Goal: Find specific page/section: Find specific page/section

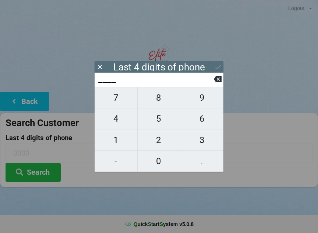
click at [161, 161] on span "0" at bounding box center [159, 160] width 43 height 15
type input "0___"
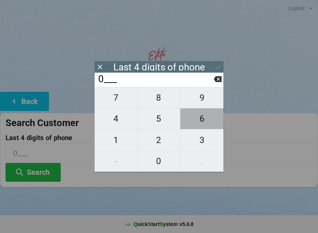
click at [204, 119] on span "6" at bounding box center [201, 118] width 43 height 15
type input "06__"
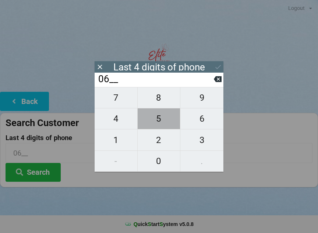
click at [160, 122] on span "5" at bounding box center [159, 118] width 43 height 15
type input "065_"
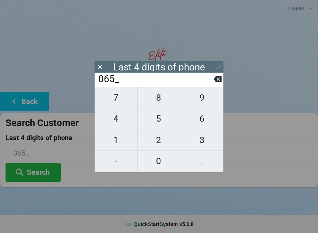
click at [204, 118] on span "6" at bounding box center [201, 118] width 43 height 15
type input "0656"
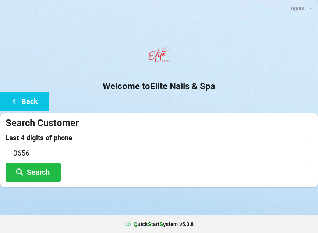
click at [47, 177] on button "Search" at bounding box center [33, 172] width 55 height 19
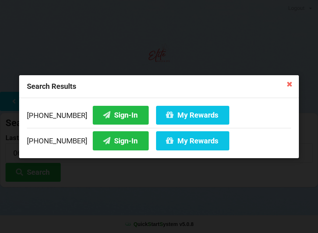
click at [109, 110] on button "Sign-In" at bounding box center [121, 114] width 56 height 19
